Goal: Task Accomplishment & Management: Manage account settings

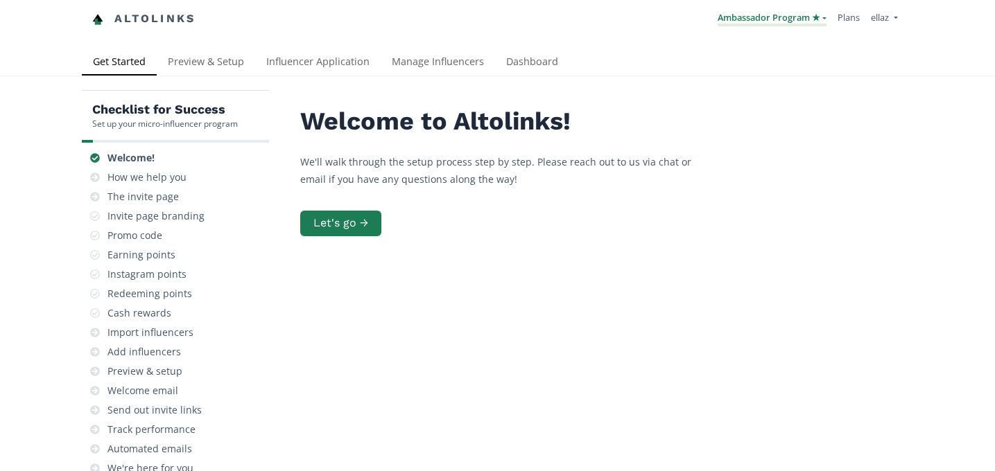
click at [760, 25] on link "Ambassador Program ★" at bounding box center [771, 18] width 109 height 15
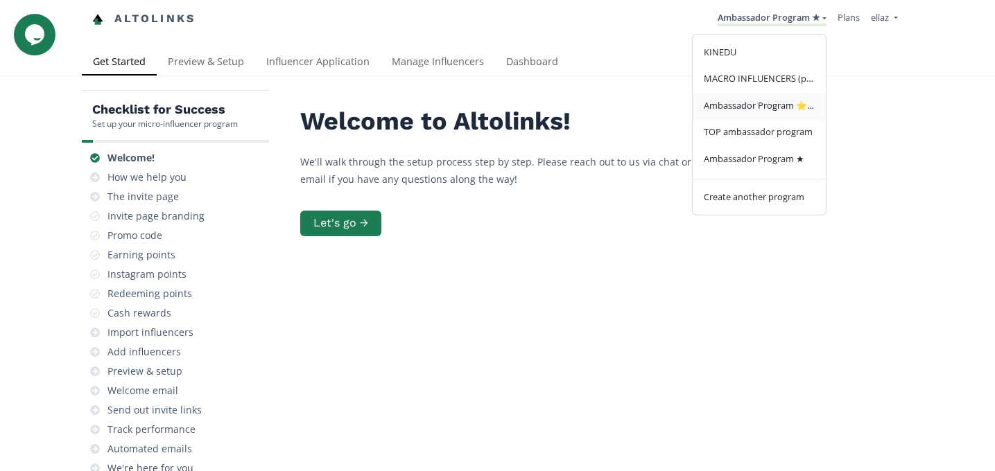
click at [766, 114] on link "Ambassador Program ⭐️⭐️" at bounding box center [759, 107] width 133 height 27
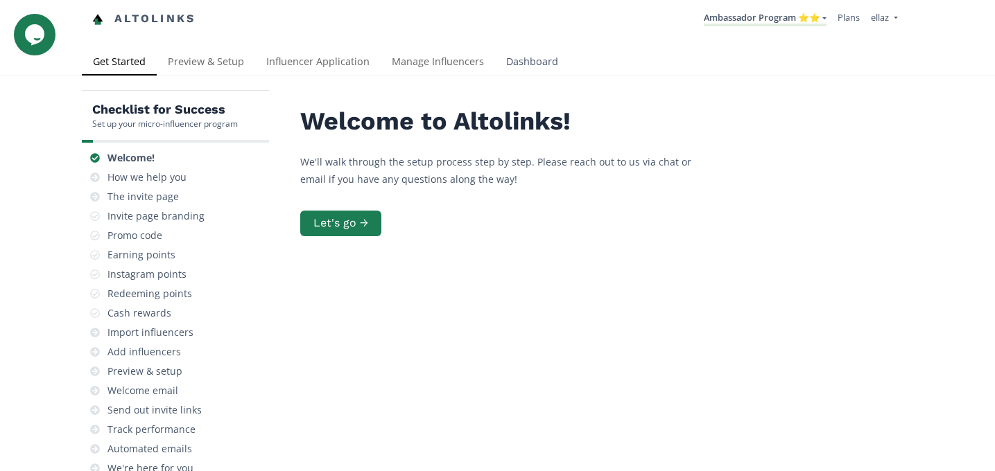
click at [512, 71] on link "Dashboard" at bounding box center [532, 63] width 74 height 28
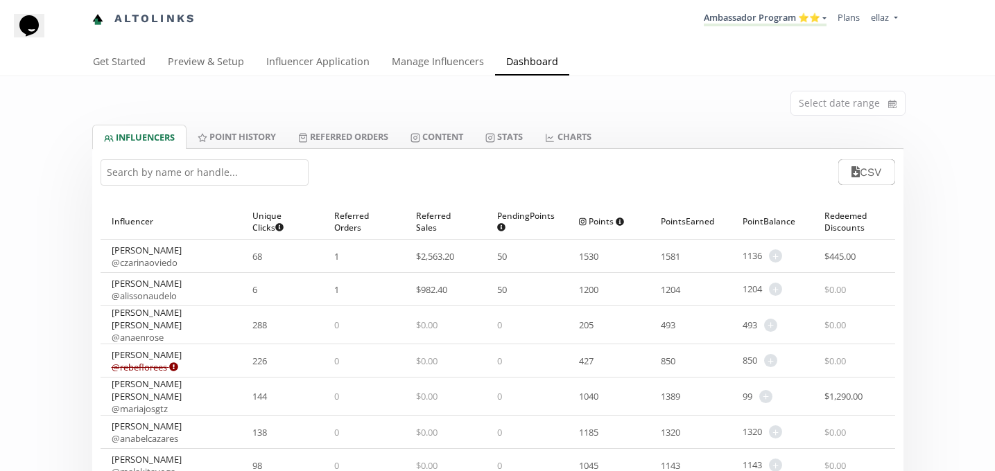
click at [203, 170] on input "text" at bounding box center [205, 172] width 208 height 26
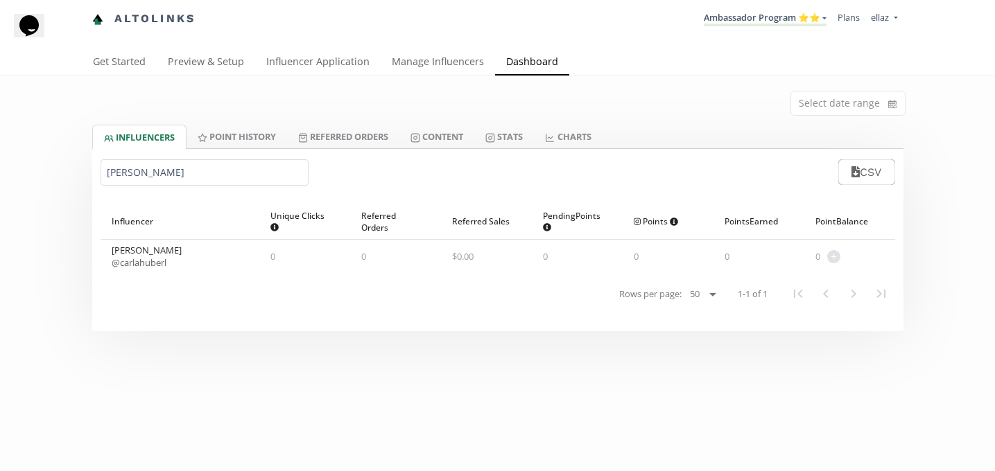
type input "CARLA"
click at [152, 270] on div "Carla Huber @ carlahuberl" at bounding box center [180, 256] width 159 height 33
click at [157, 261] on link "@ carlahuberl" at bounding box center [139, 262] width 55 height 12
click at [149, 261] on link "@ carlahuberl" at bounding box center [139, 262] width 55 height 12
click at [777, 26] on li "Ambassador Program ⭐️⭐️ KINEDU MACRO INFLUENCERS (prog ventas) Ambassador Progr…" at bounding box center [765, 19] width 134 height 27
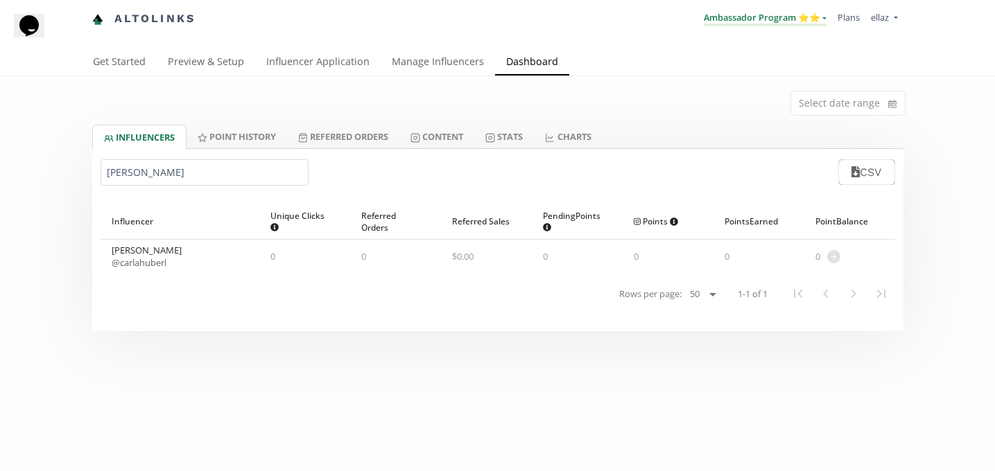
click at [777, 25] on link "Ambassador Program ⭐️⭐️" at bounding box center [765, 18] width 123 height 15
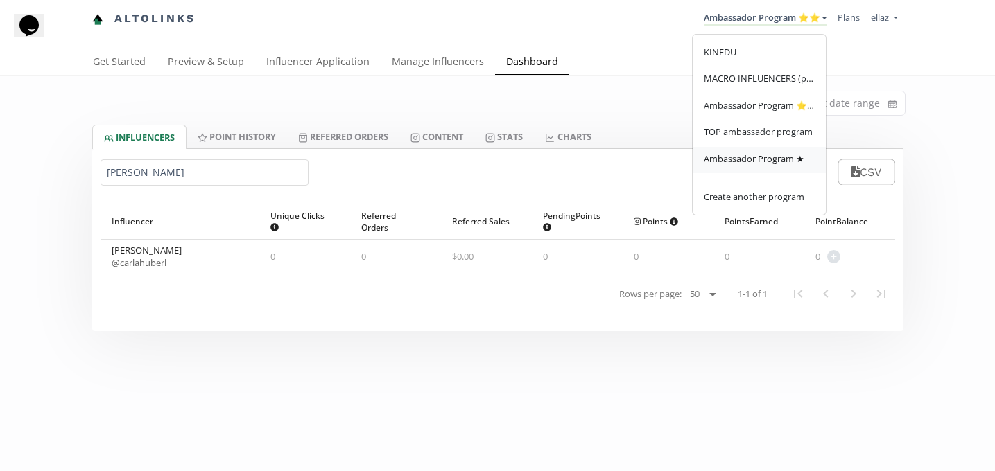
click at [777, 166] on link "Ambassador Program ★" at bounding box center [759, 160] width 133 height 27
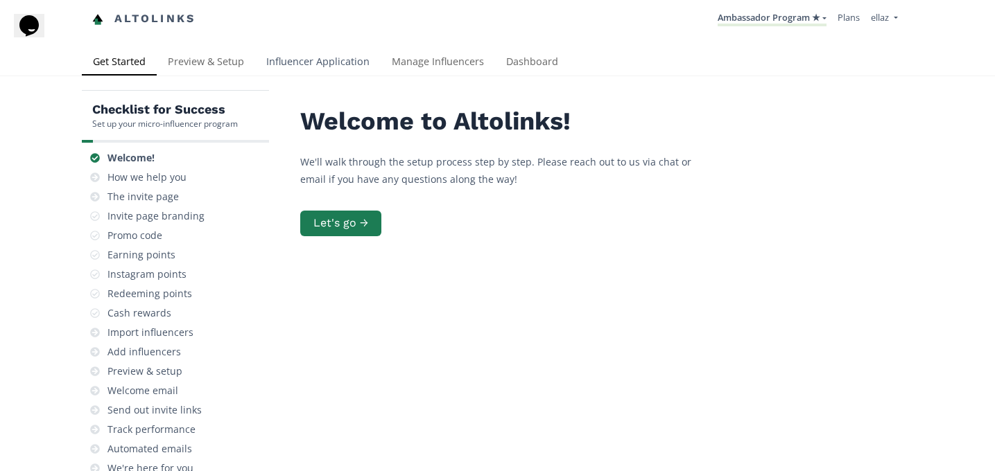
click at [304, 58] on link "Influencer Application" at bounding box center [317, 63] width 125 height 28
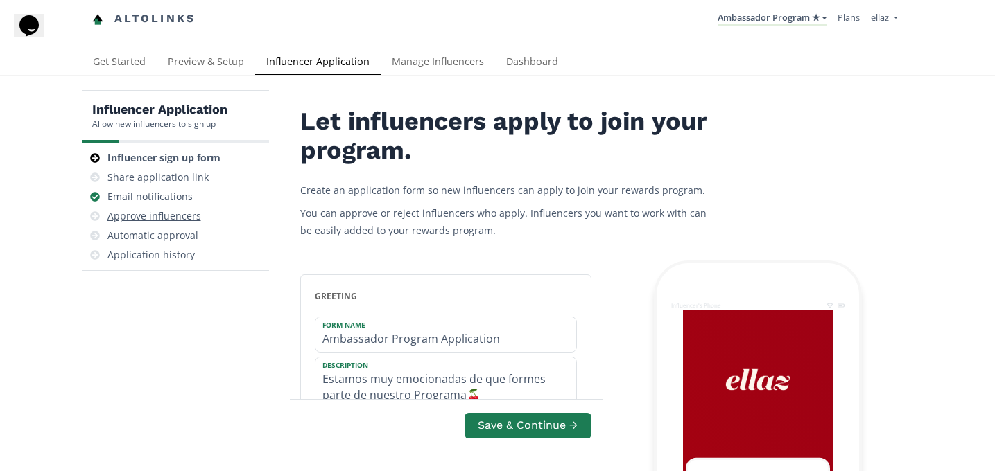
click at [167, 211] on div "Approve influencers" at bounding box center [154, 216] width 94 height 14
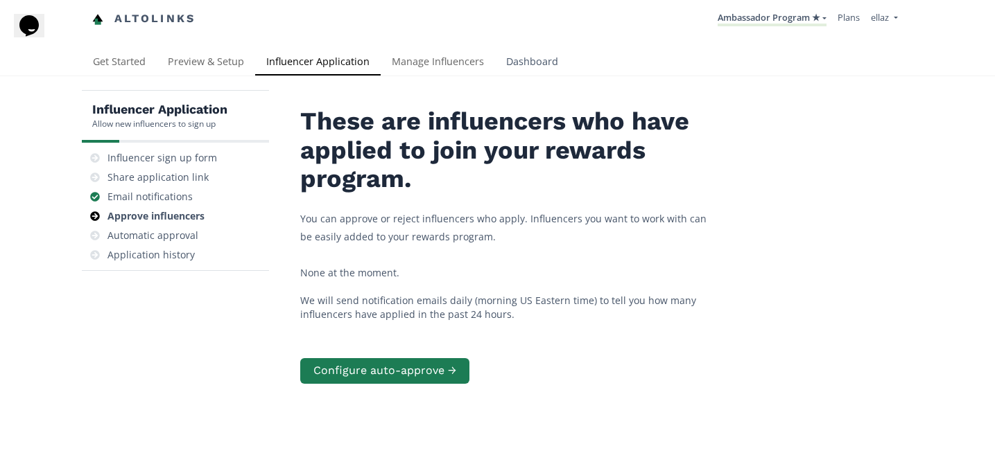
click at [517, 53] on link "Dashboard" at bounding box center [532, 63] width 74 height 28
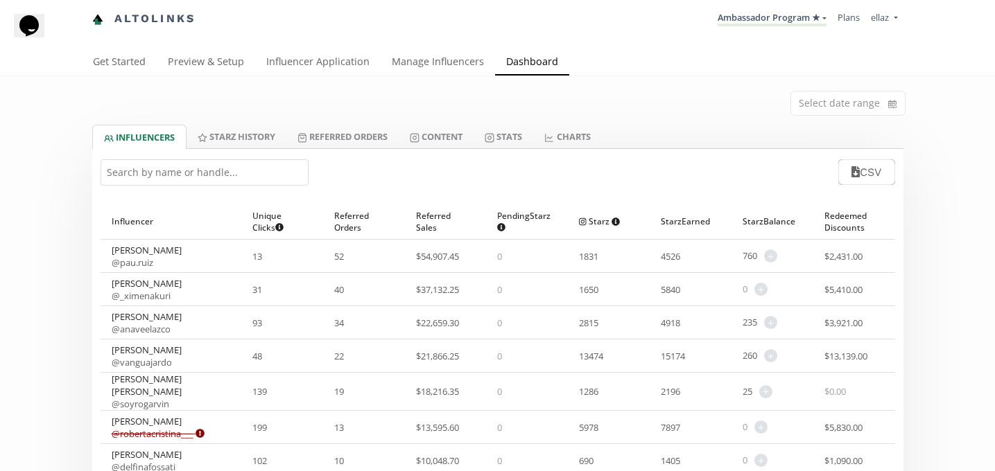
click at [177, 171] on input "text" at bounding box center [205, 172] width 208 height 26
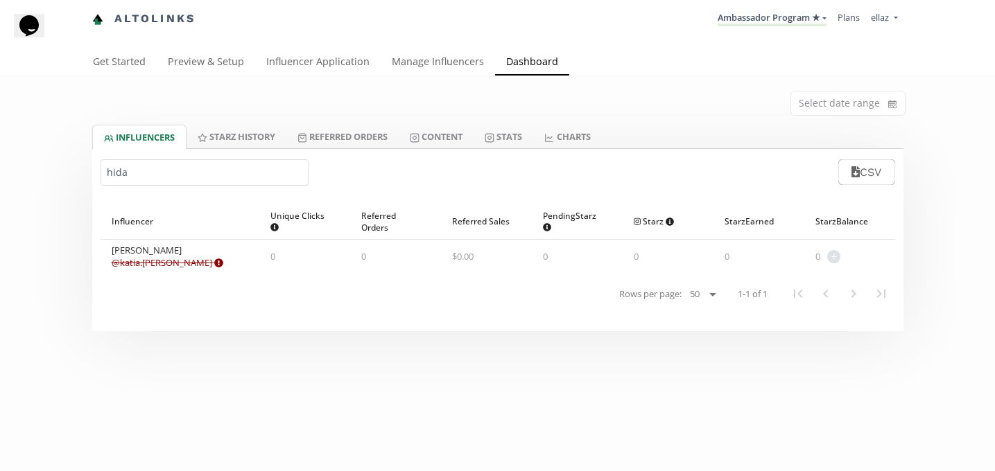
type input "hida"
click at [792, 22] on link "Ambassador Program ★" at bounding box center [771, 18] width 109 height 15
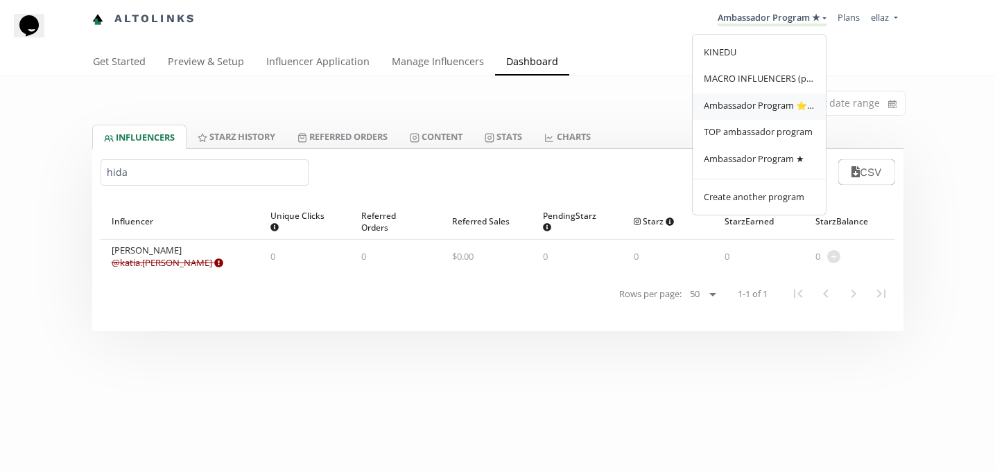
click at [760, 104] on span "Ambassador Program ⭐️⭐️" at bounding box center [759, 105] width 111 height 12
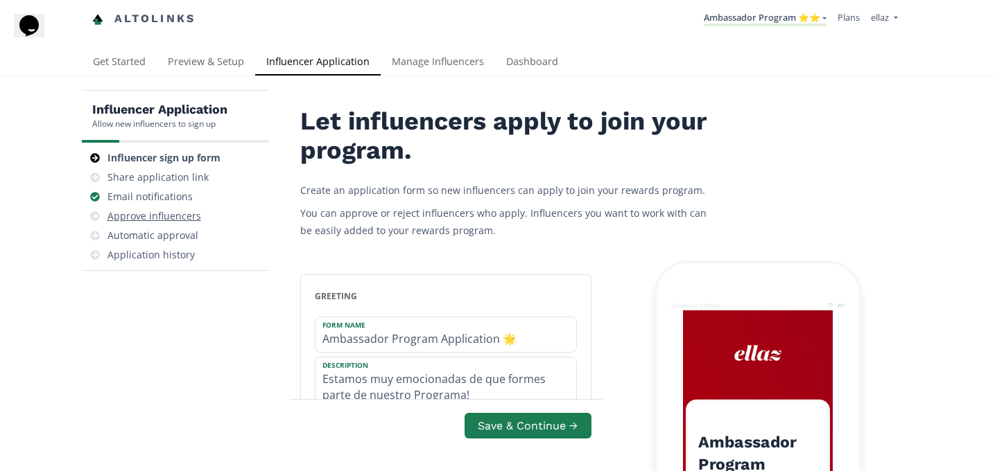
click at [174, 208] on div "Approve influencers" at bounding box center [175, 216] width 176 height 19
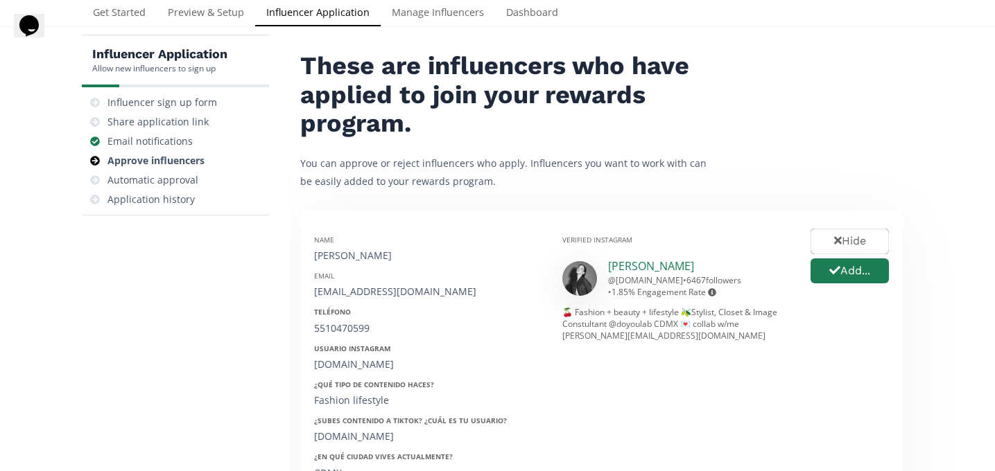
click at [654, 268] on link "[PERSON_NAME]" at bounding box center [651, 266] width 86 height 15
click at [342, 252] on div "[PERSON_NAME]" at bounding box center [427, 256] width 227 height 14
copy div "[PERSON_NAME]"
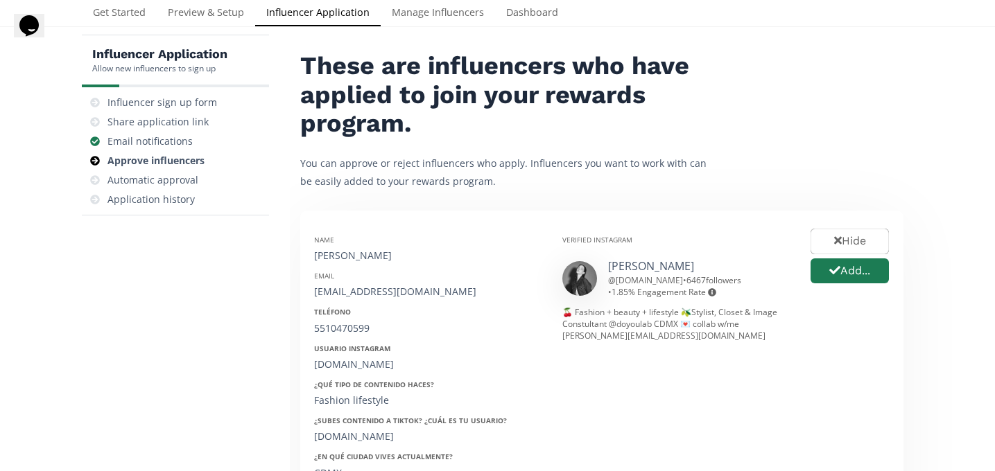
click at [367, 292] on div "[EMAIL_ADDRESS][DOMAIN_NAME]" at bounding box center [427, 292] width 227 height 14
copy div "gmail"
click at [367, 292] on div "[EMAIL_ADDRESS][DOMAIN_NAME]" at bounding box center [427, 292] width 227 height 14
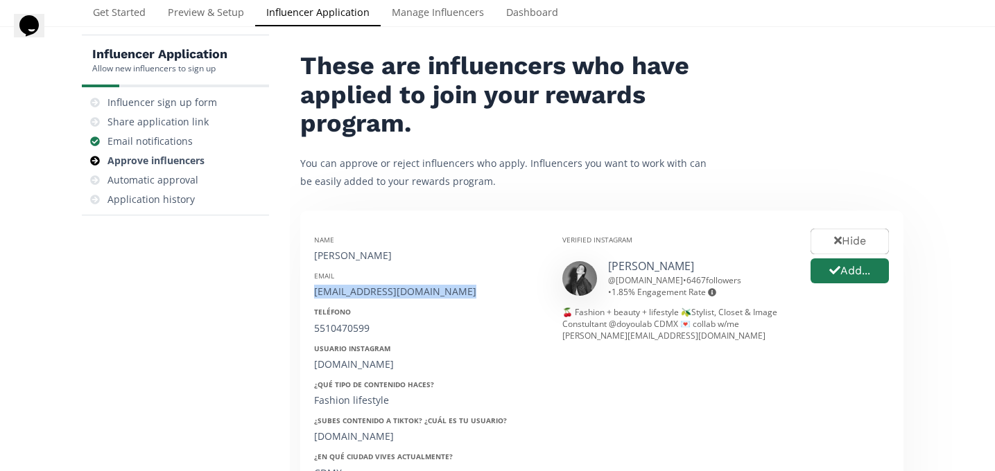
click at [367, 292] on div "[EMAIL_ADDRESS][DOMAIN_NAME]" at bounding box center [427, 292] width 227 height 14
click at [335, 330] on div "5510470599" at bounding box center [427, 329] width 227 height 14
copy div "5510470599"
click at [329, 369] on div "re.hi.na" at bounding box center [427, 365] width 227 height 14
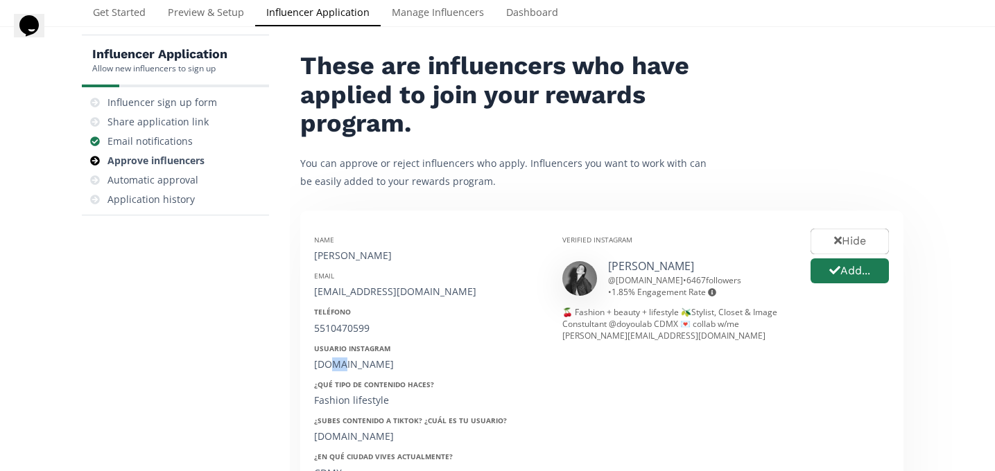
click at [329, 369] on div "re.hi.na" at bounding box center [427, 365] width 227 height 14
copy div "[DOMAIN_NAME]"
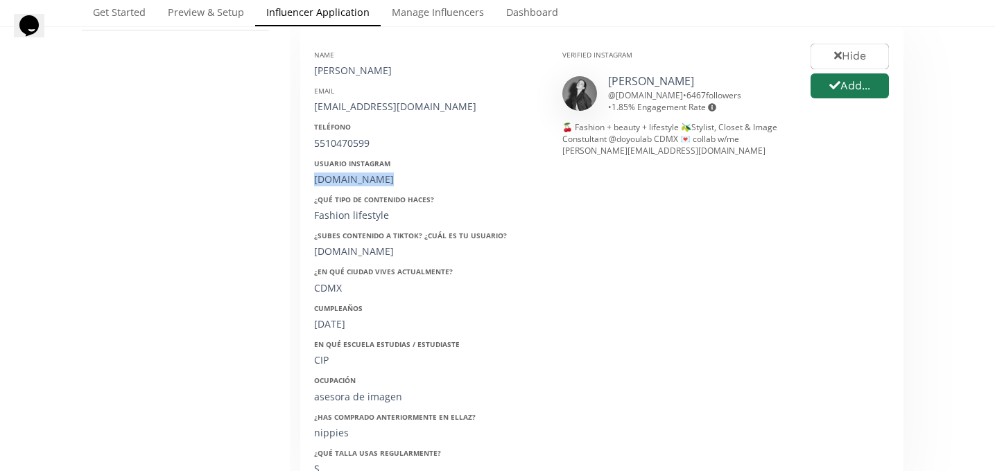
scroll to position [248, 0]
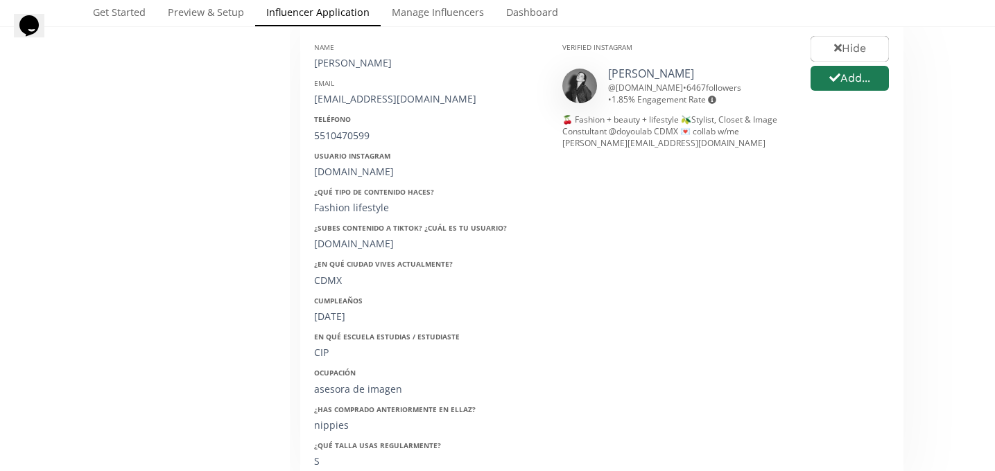
click at [351, 316] on div "21/09/2000" at bounding box center [427, 317] width 227 height 14
copy div "21/09/2000"
click at [812, 84] on button "Add..." at bounding box center [849, 79] width 82 height 30
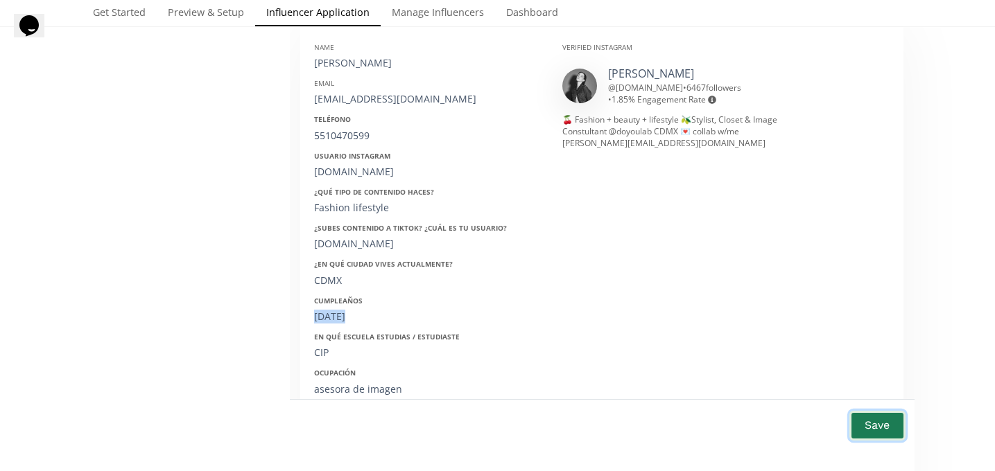
click at [886, 426] on button "Save" at bounding box center [876, 426] width 55 height 30
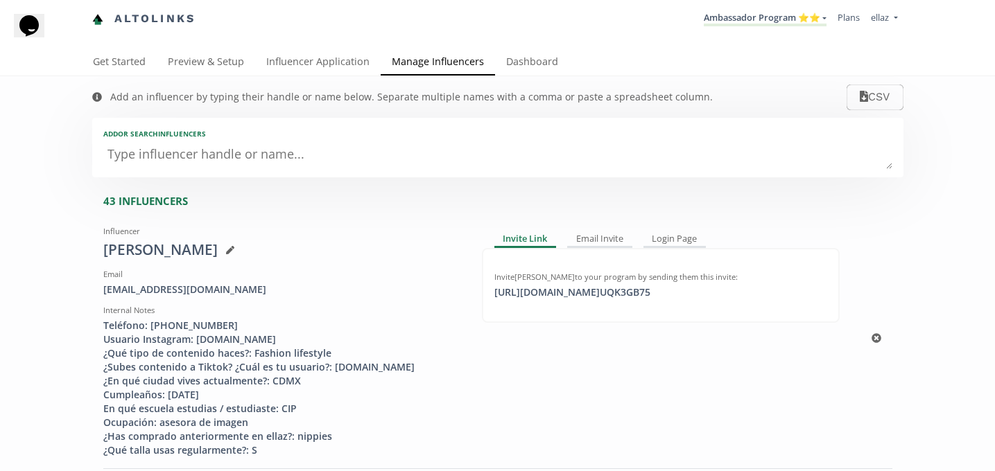
click at [146, 291] on div "[EMAIL_ADDRESS][DOMAIN_NAME]" at bounding box center [282, 290] width 358 height 14
copy div "[EMAIL_ADDRESS][DOMAIN_NAME]"
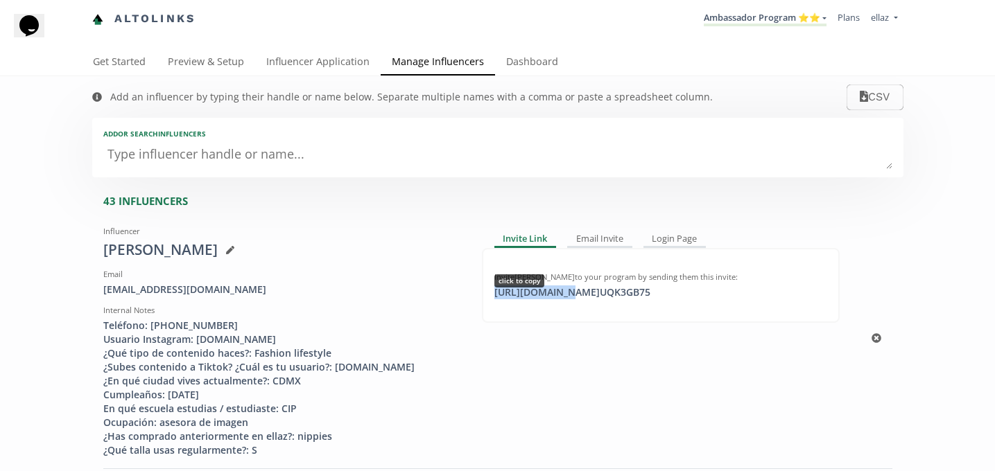
click at [558, 293] on div "[URL][DOMAIN_NAME] UQK3GB75 click to copy" at bounding box center [572, 293] width 173 height 14
copy div "[URL][DOMAIN_NAME]"
click at [516, 64] on link "Dashboard" at bounding box center [532, 63] width 74 height 28
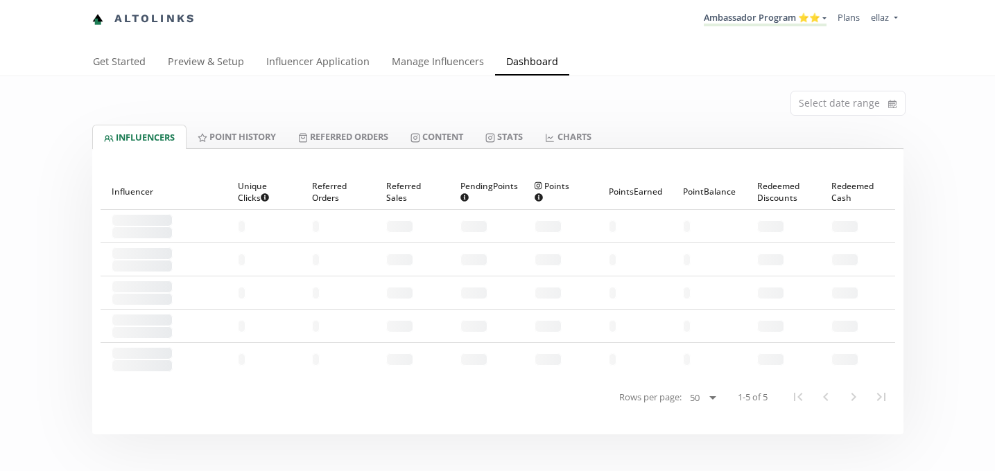
click at [751, 28] on li "Ambassador Program ⭐️⭐️ KINEDU MACRO INFLUENCERS (prog ventas) Ambassador Progr…" at bounding box center [765, 19] width 134 height 27
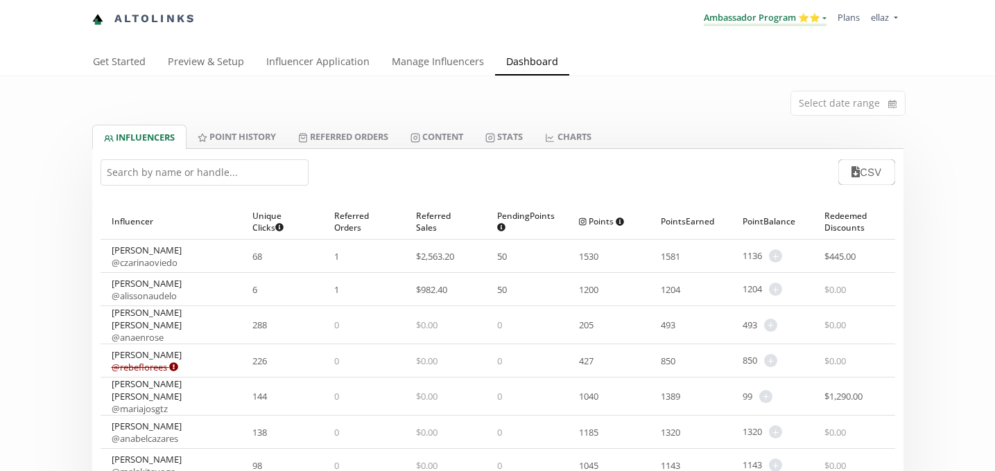
click at [756, 24] on link "Ambassador Program ⭐️⭐️" at bounding box center [765, 18] width 123 height 15
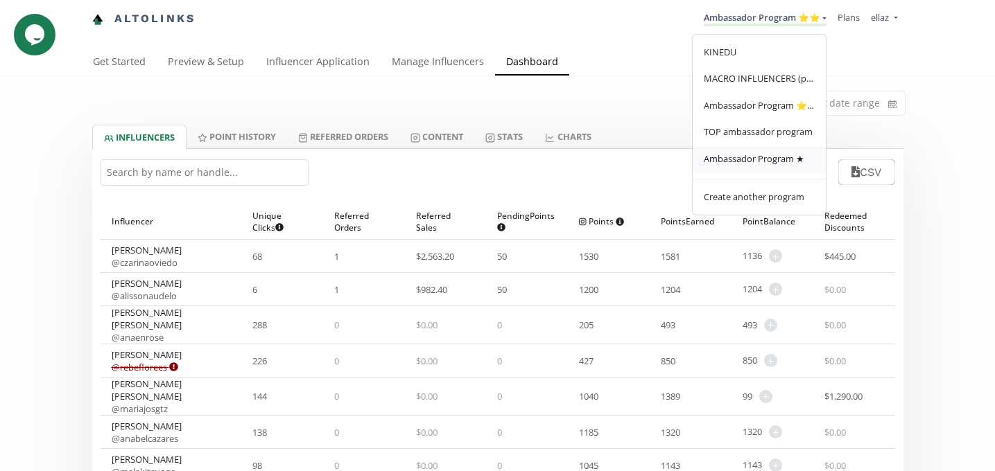
click at [753, 153] on link "Ambassador Program ★" at bounding box center [759, 160] width 133 height 27
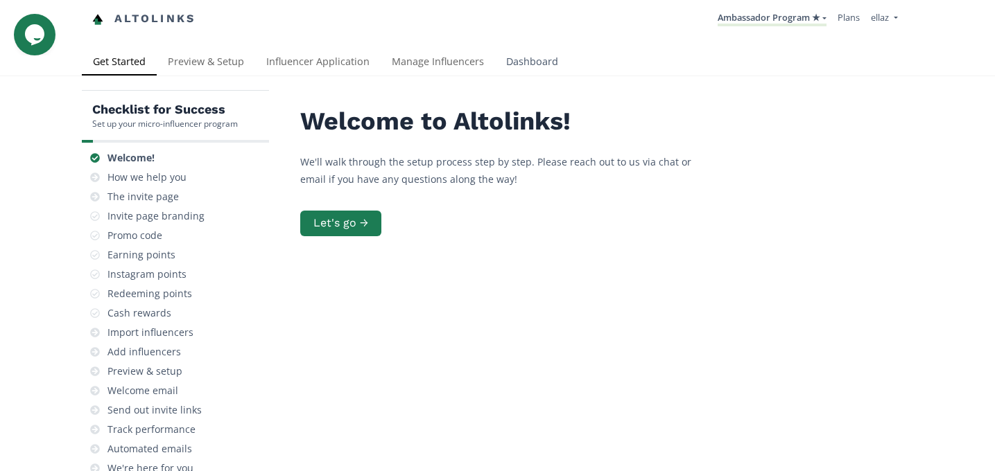
click at [513, 58] on link "Dashboard" at bounding box center [532, 63] width 74 height 28
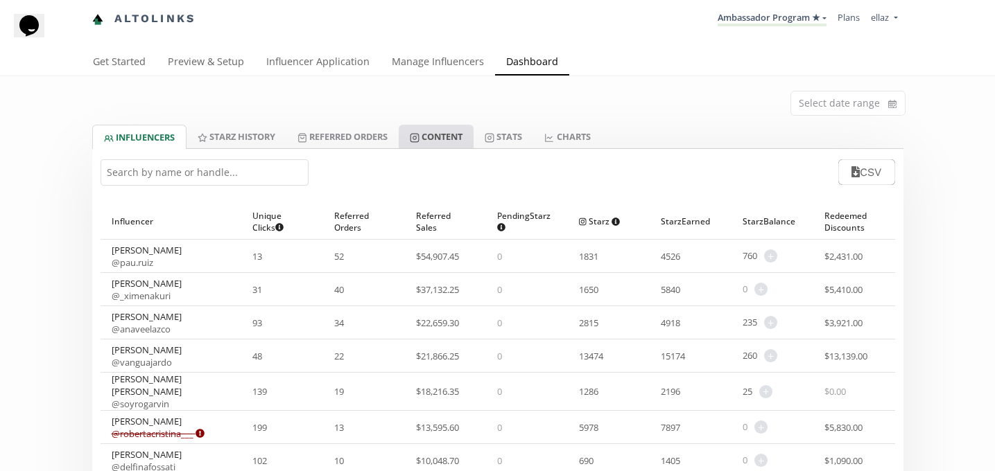
click at [414, 134] on link "Content" at bounding box center [436, 137] width 75 height 24
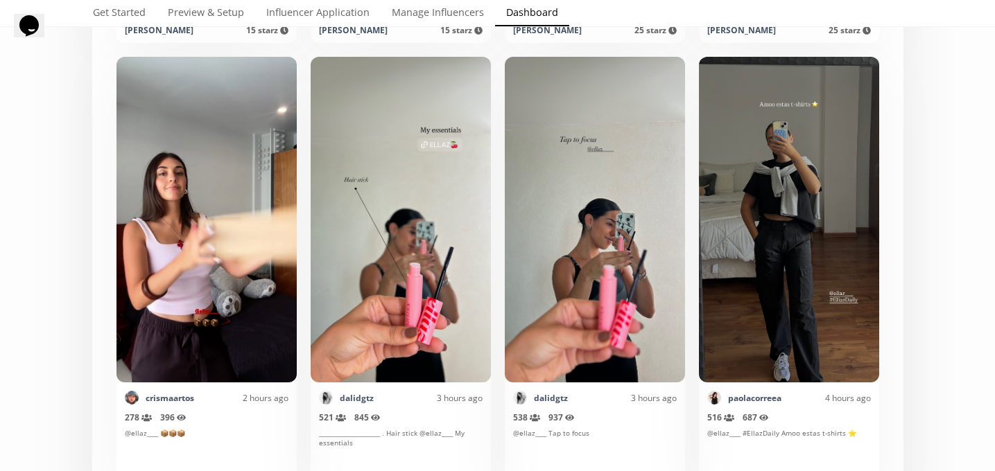
scroll to position [794, 0]
